Goal: Information Seeking & Learning: Learn about a topic

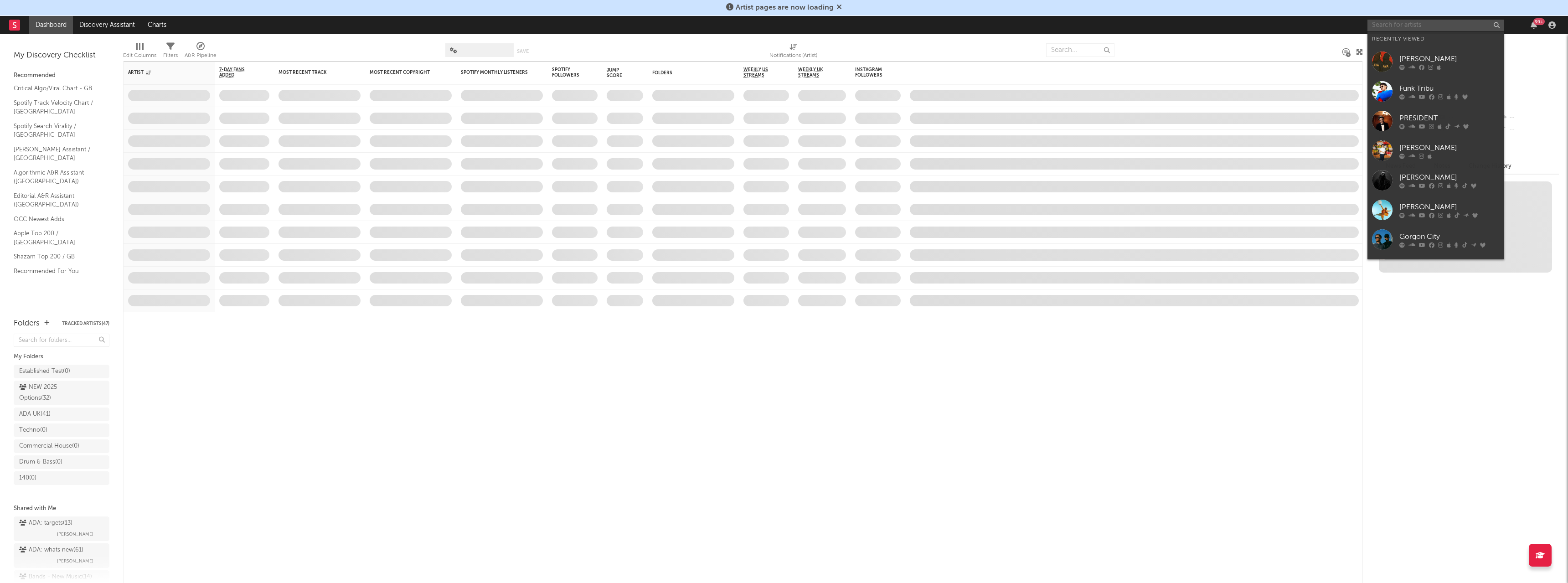
click at [1424, 23] on input "text" at bounding box center [1436, 25] width 137 height 12
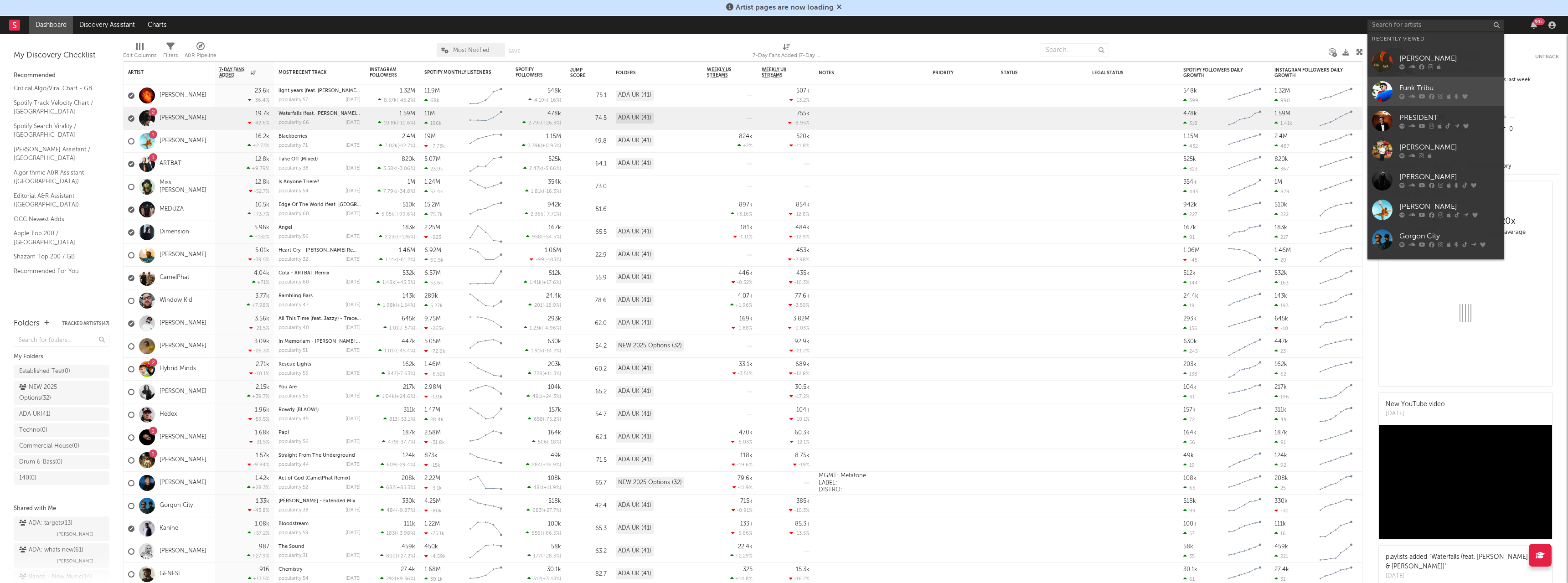
click at [1421, 88] on div "Funk Tribu" at bounding box center [1449, 88] width 100 height 11
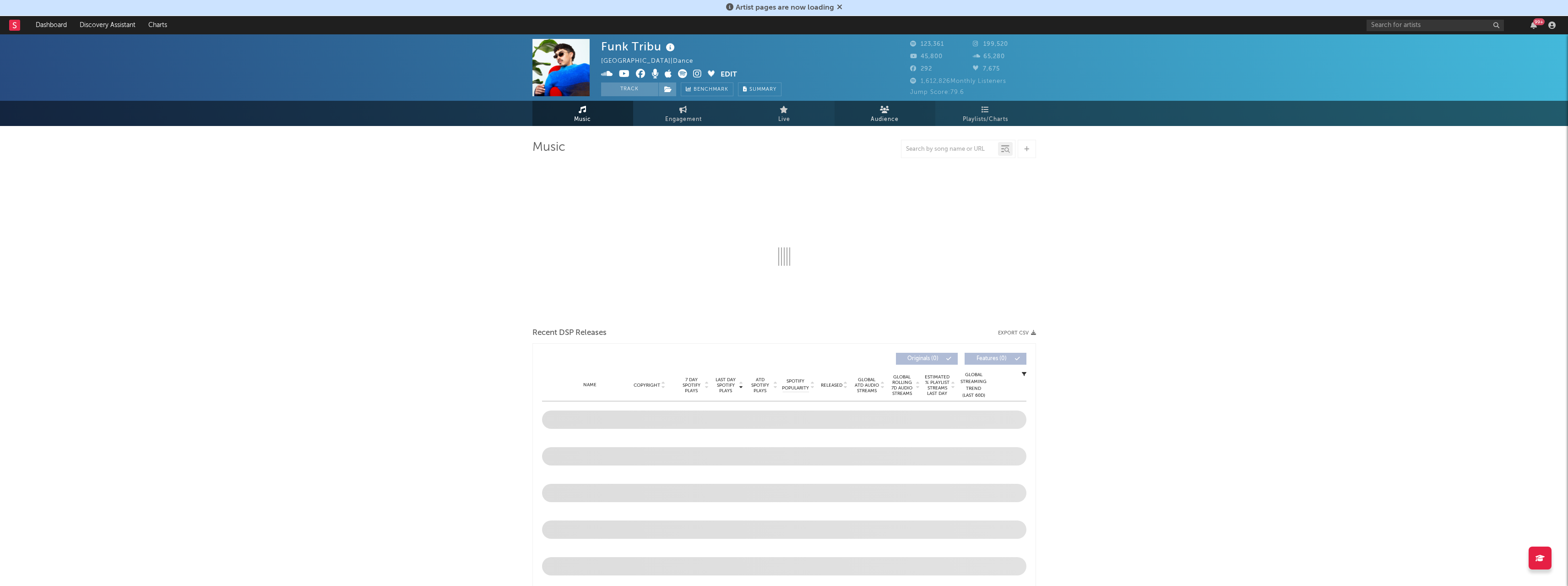
click at [889, 111] on link "Audience" at bounding box center [885, 113] width 101 height 25
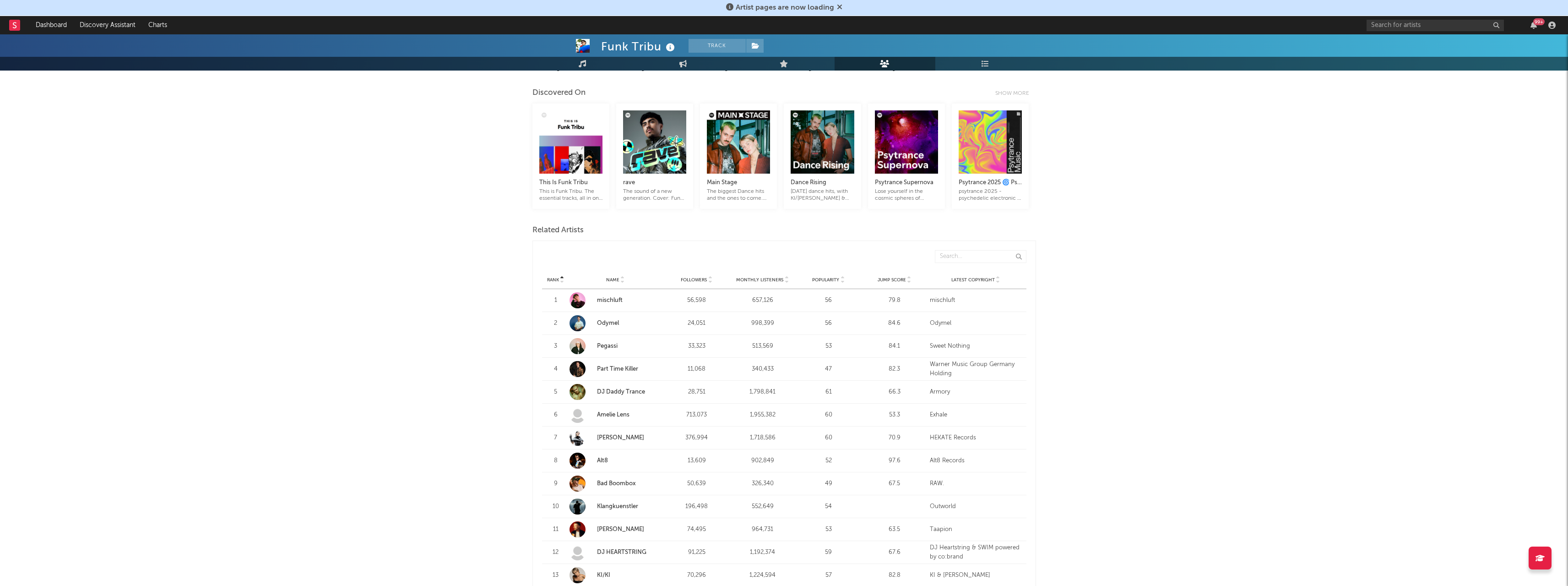
scroll to position [321, 0]
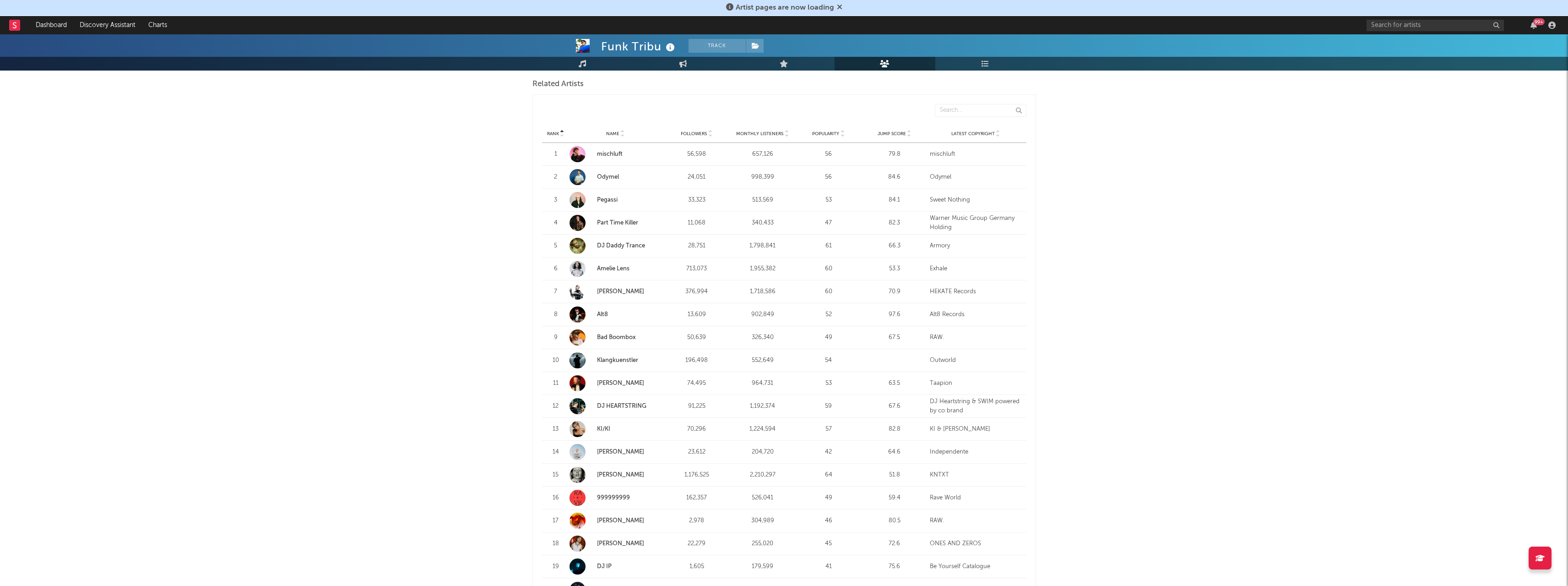
click at [605, 154] on link "mischluft" at bounding box center [609, 154] width 26 height 6
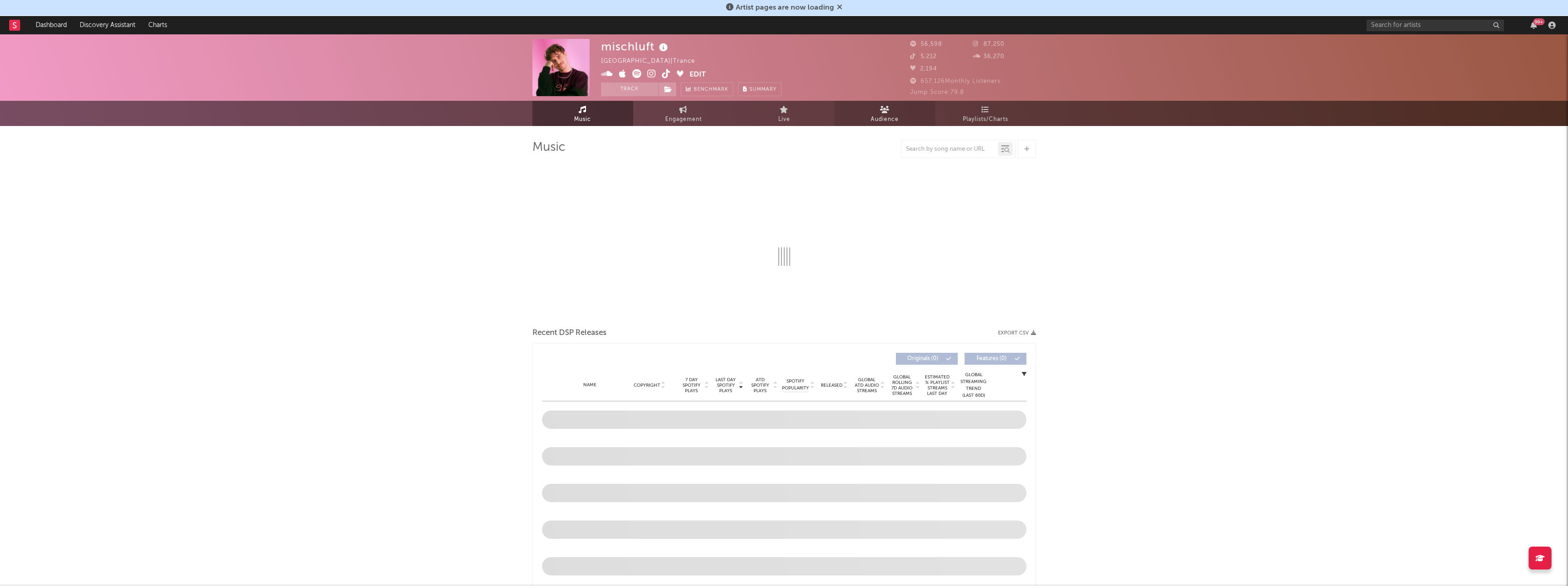
click at [872, 114] on span "Audience" at bounding box center [885, 119] width 28 height 11
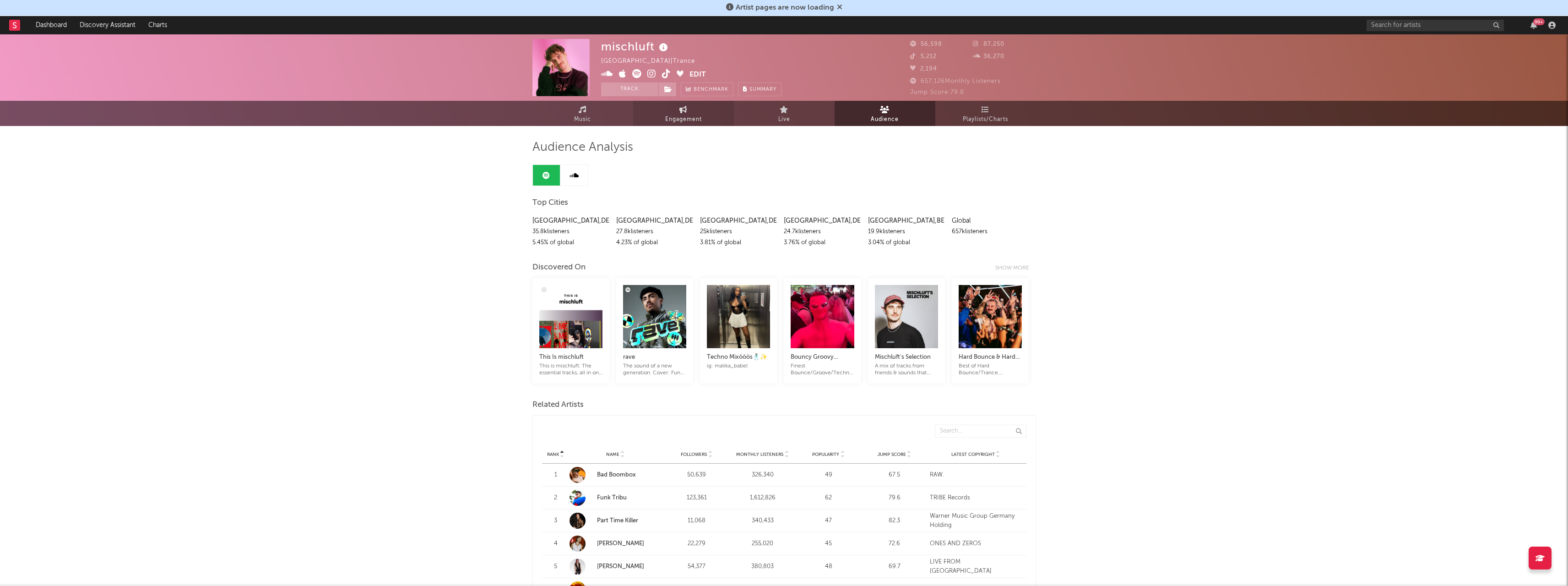
click at [698, 119] on span "Engagement" at bounding box center [683, 119] width 37 height 11
select select "1w"
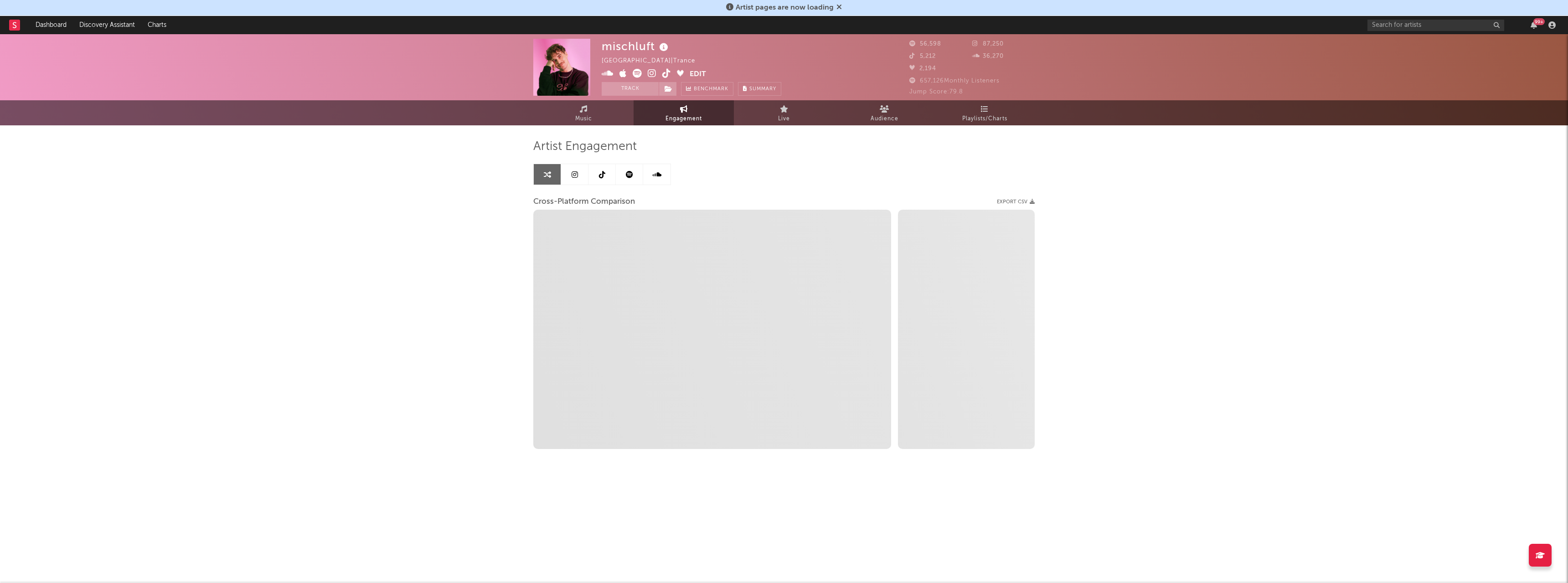
click at [573, 175] on icon at bounding box center [575, 175] width 6 height 7
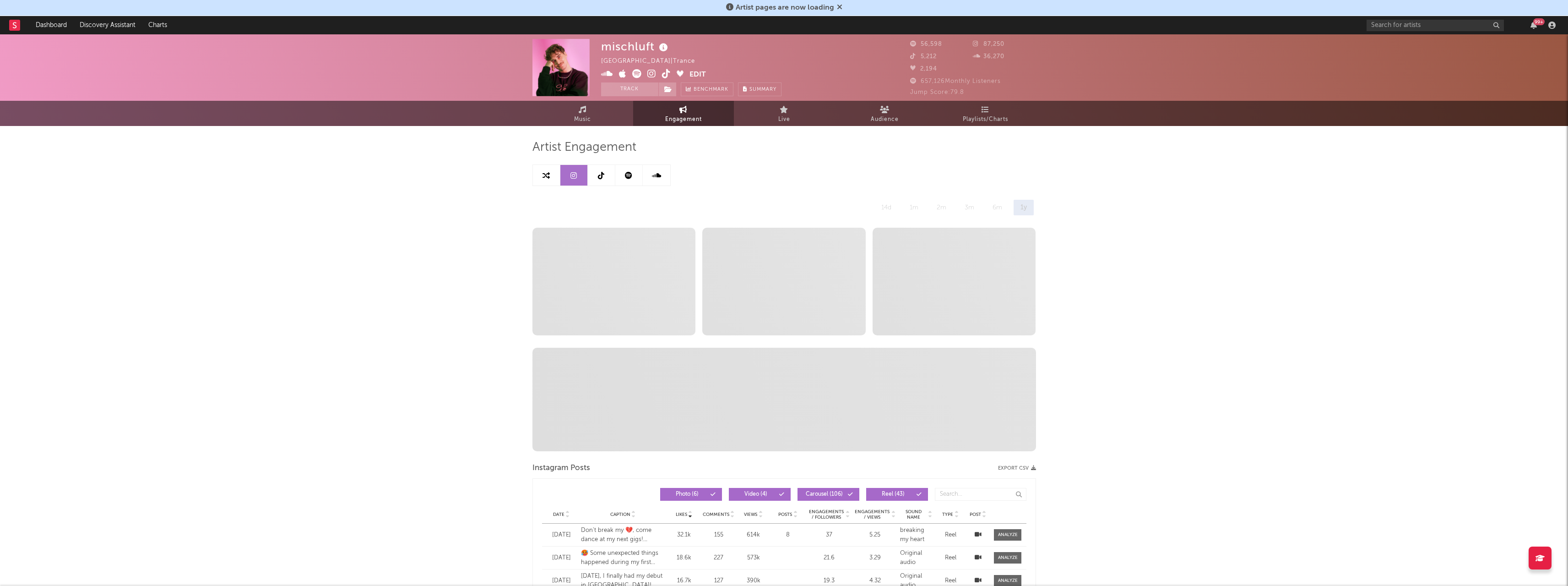
select select "6m"
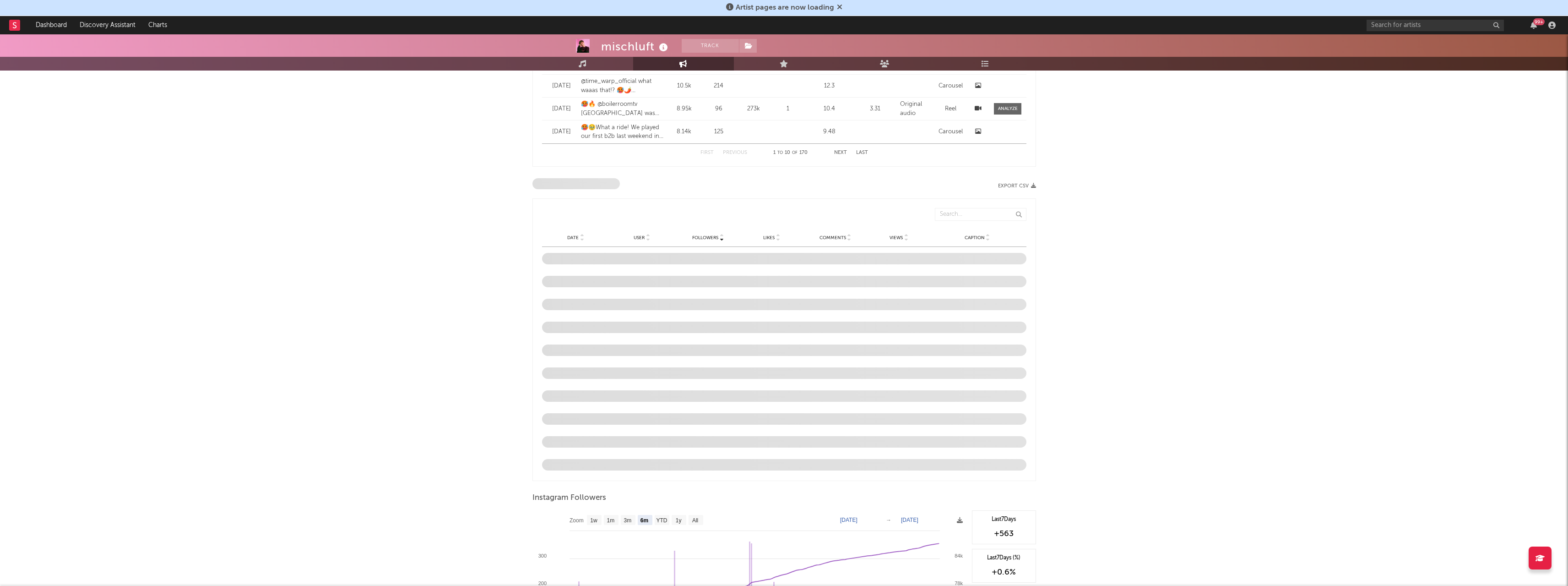
scroll to position [733, 0]
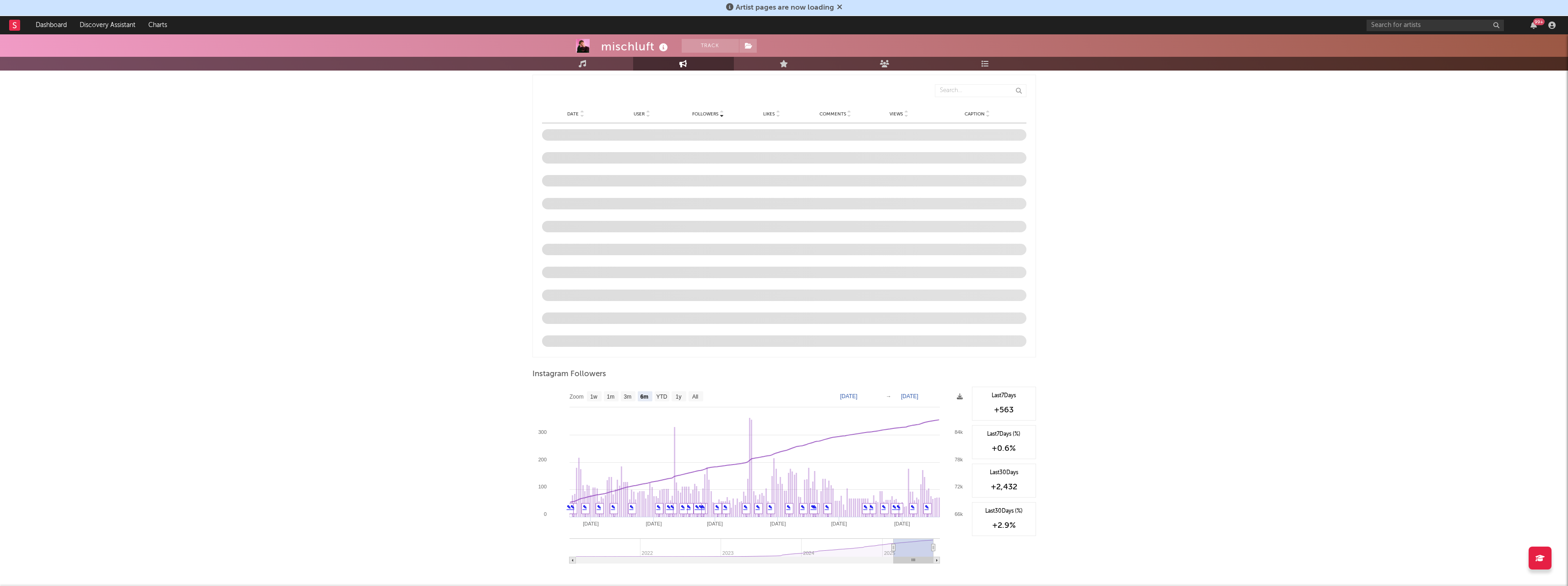
click at [858, 394] on text "Feb 19, 2025" at bounding box center [848, 396] width 17 height 6
click at [867, 396] on input "2025-02-19" at bounding box center [855, 396] width 43 height 9
click at [839, 396] on input "0004-02-19" at bounding box center [855, 396] width 43 height 9
click at [852, 396] on input "0004-02-01" at bounding box center [855, 396] width 43 height 9
click at [862, 391] on input "0004-01-01" at bounding box center [855, 396] width 43 height 9
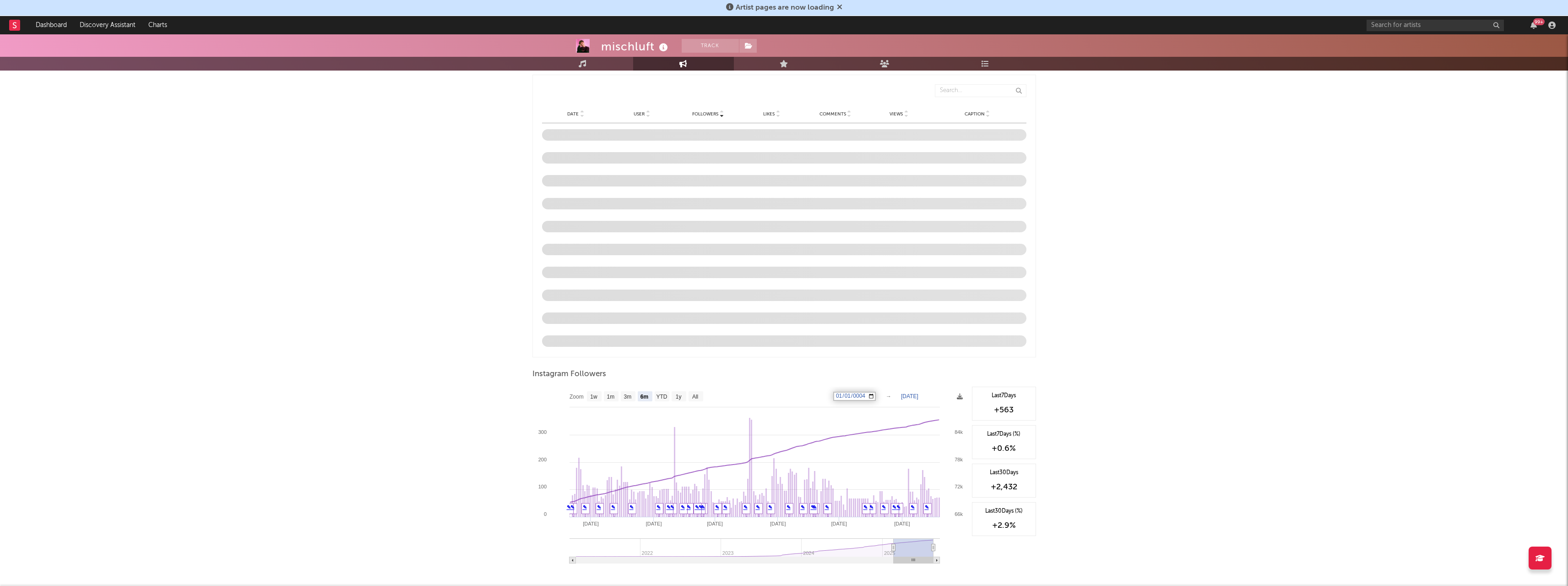
click at [867, 395] on input "0004-01-01" at bounding box center [855, 396] width 43 height 9
type input "2024-01-01"
click at [918, 393] on text "Aug 19, 2025" at bounding box center [910, 396] width 17 height 6
type input "2024-12-30"
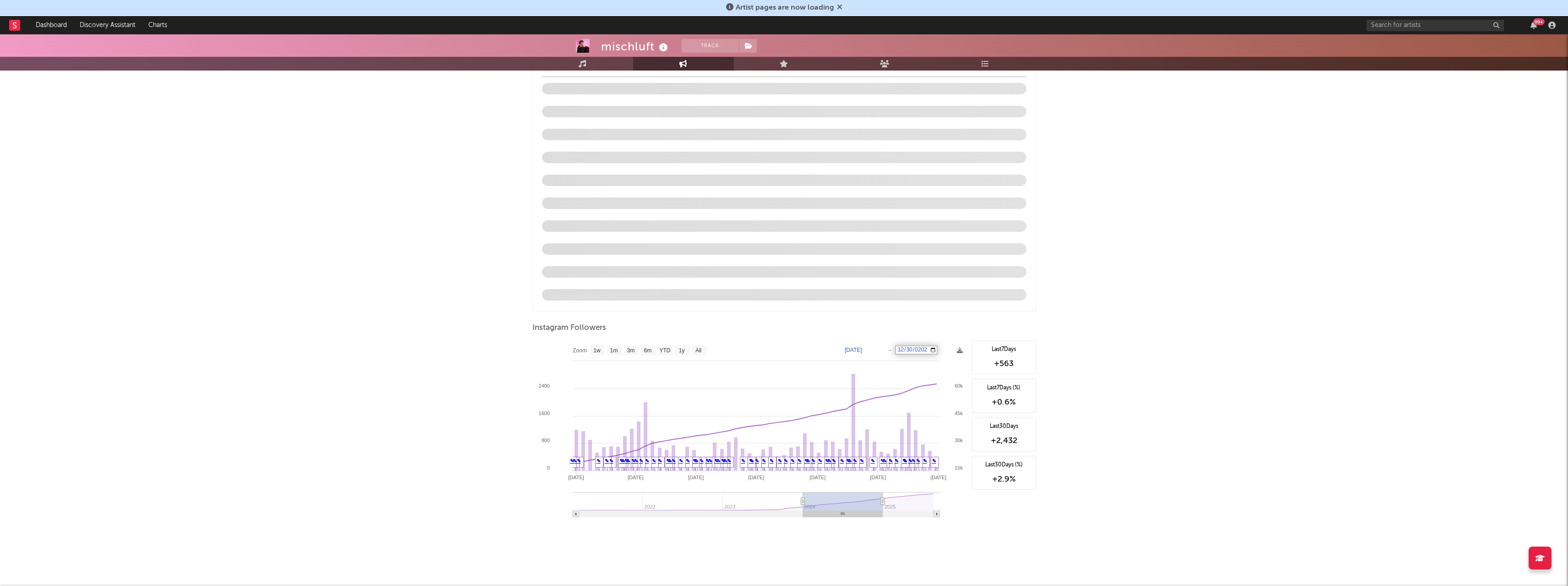
scroll to position [781, 0]
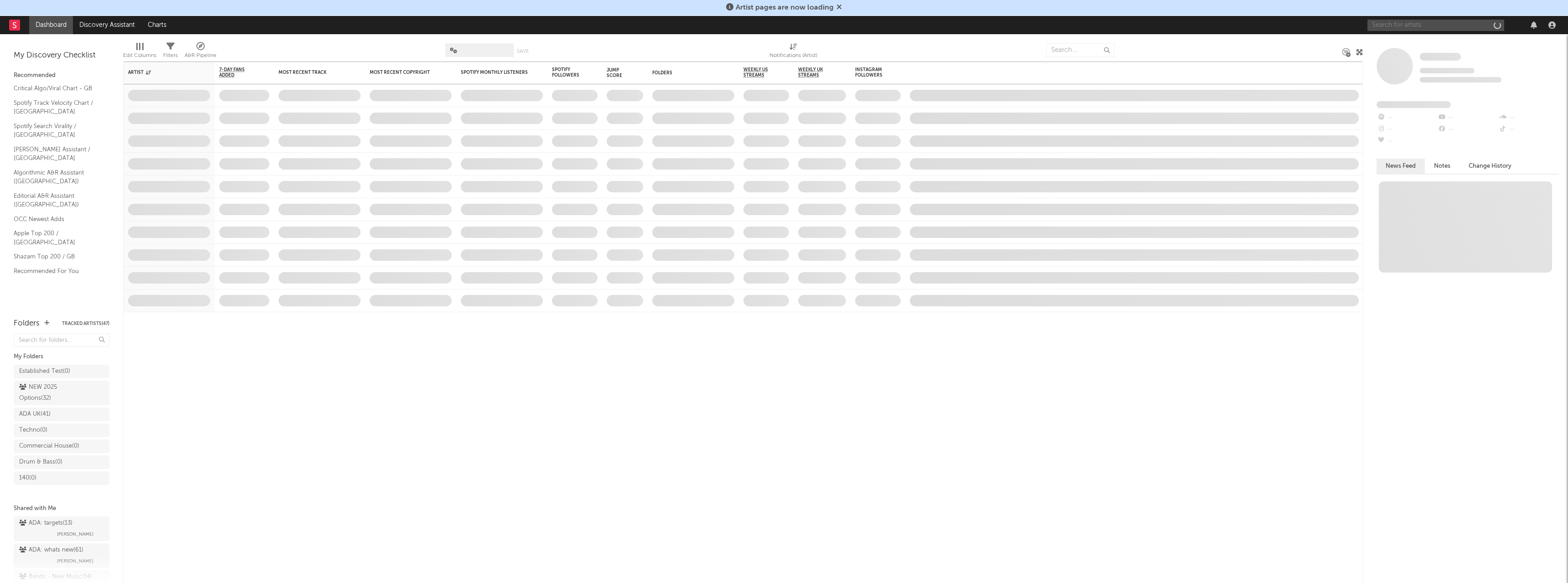
click at [1439, 27] on input "text" at bounding box center [1436, 25] width 137 height 12
paste input "fakemink"
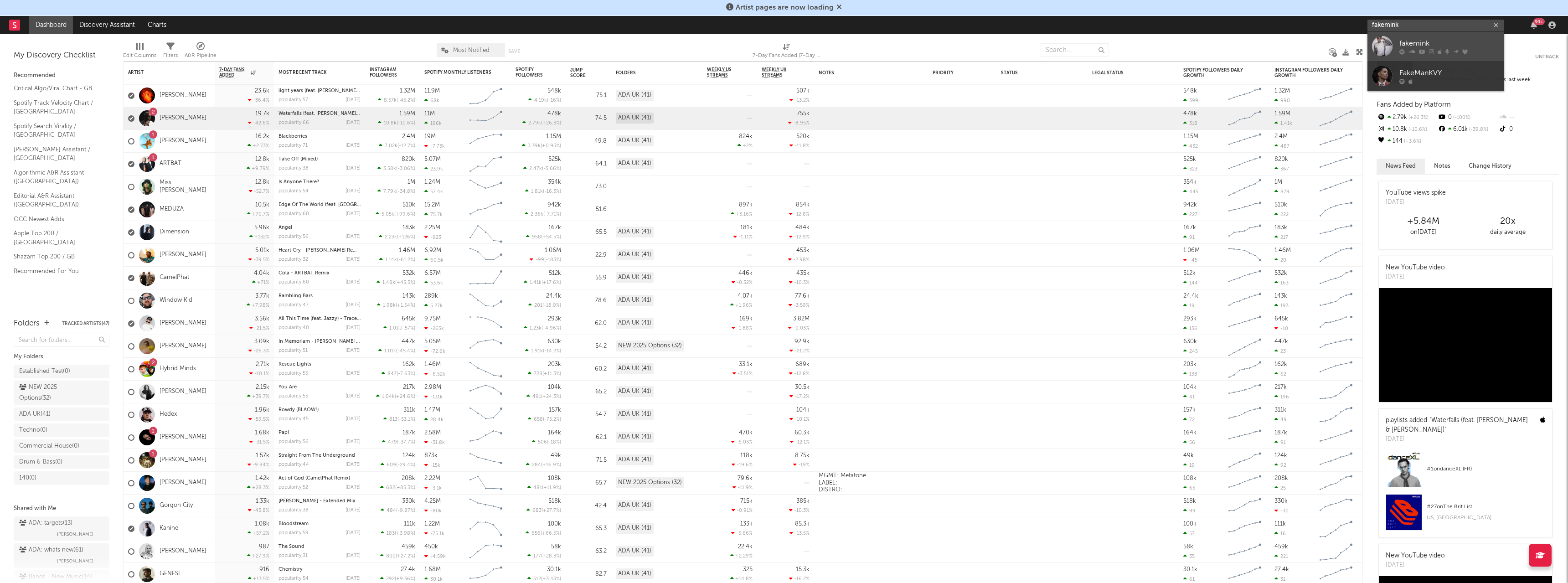
type input "fakemink"
click at [1421, 38] on div "fakemink" at bounding box center [1449, 43] width 100 height 11
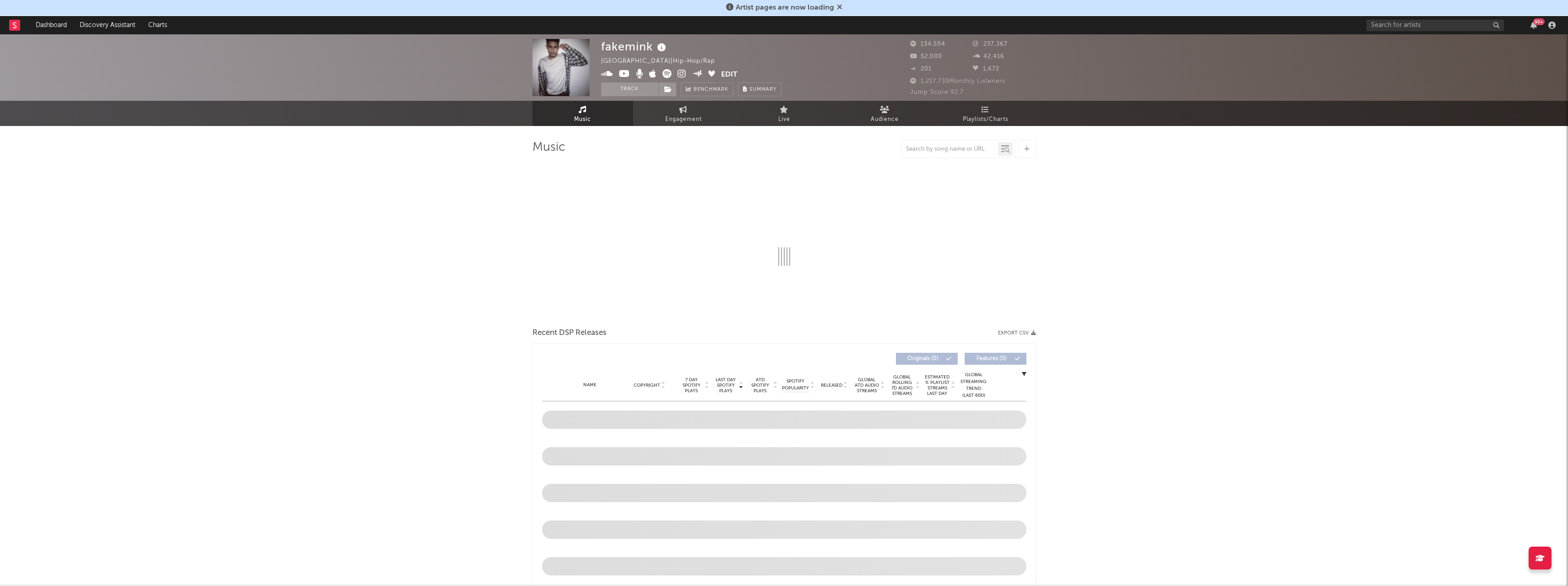
select select "6m"
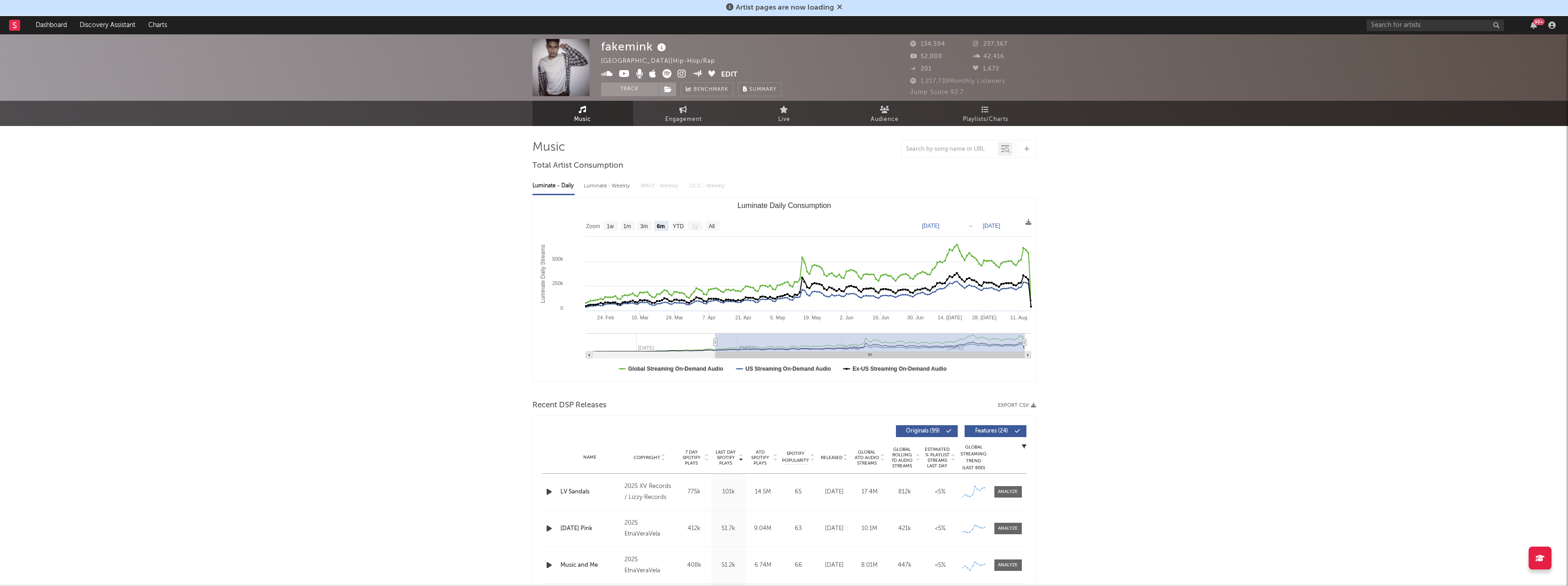
drag, startPoint x: 420, startPoint y: 335, endPoint x: 426, endPoint y: 332, distance: 6.7
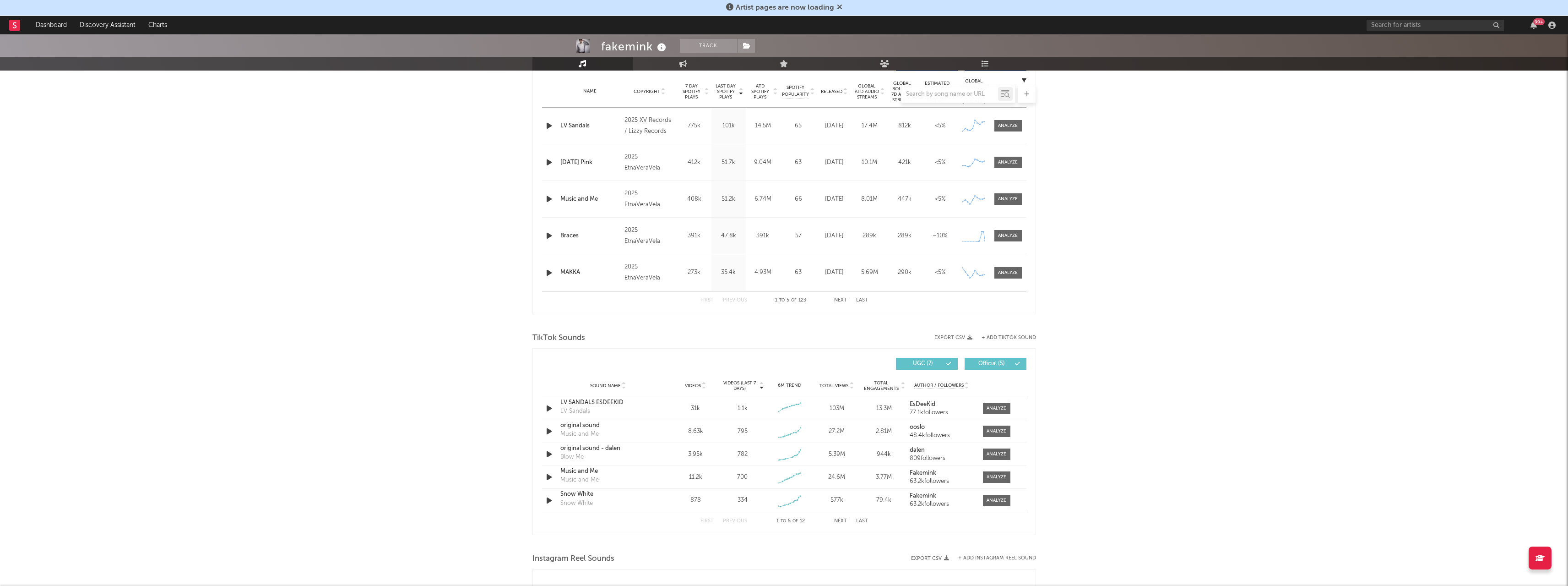
scroll to position [321, 0]
